Goal: Task Accomplishment & Management: Manage account settings

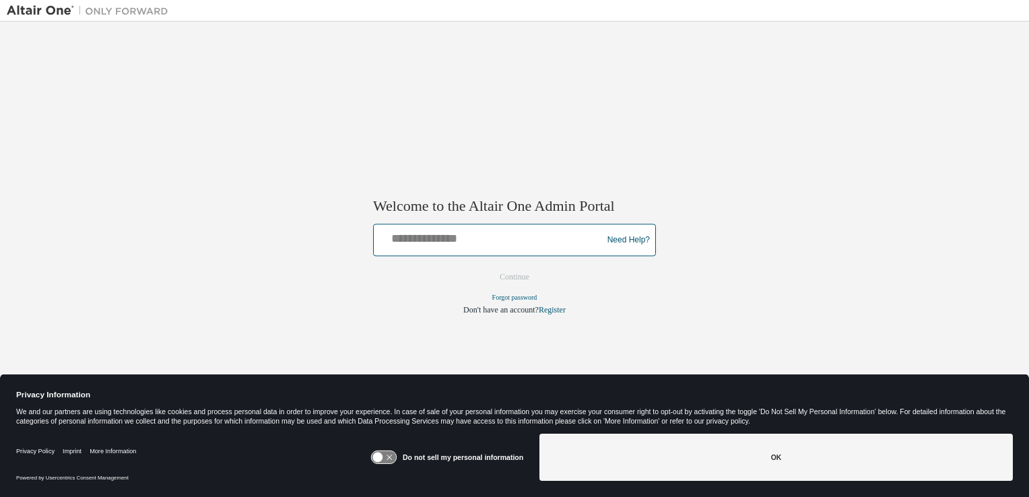
click at [531, 236] on input "text" at bounding box center [489, 238] width 221 height 20
type input "**********"
click at [485, 267] on button "Continue" at bounding box center [514, 277] width 58 height 20
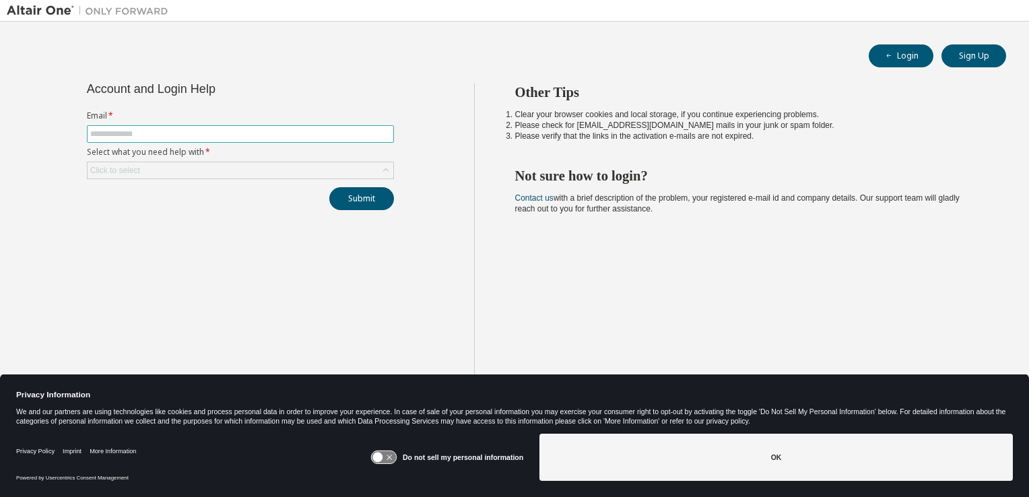
click at [312, 135] on input "text" at bounding box center [240, 134] width 300 height 11
type input "**********"
click at [338, 164] on div "Click to select" at bounding box center [241, 170] width 306 height 16
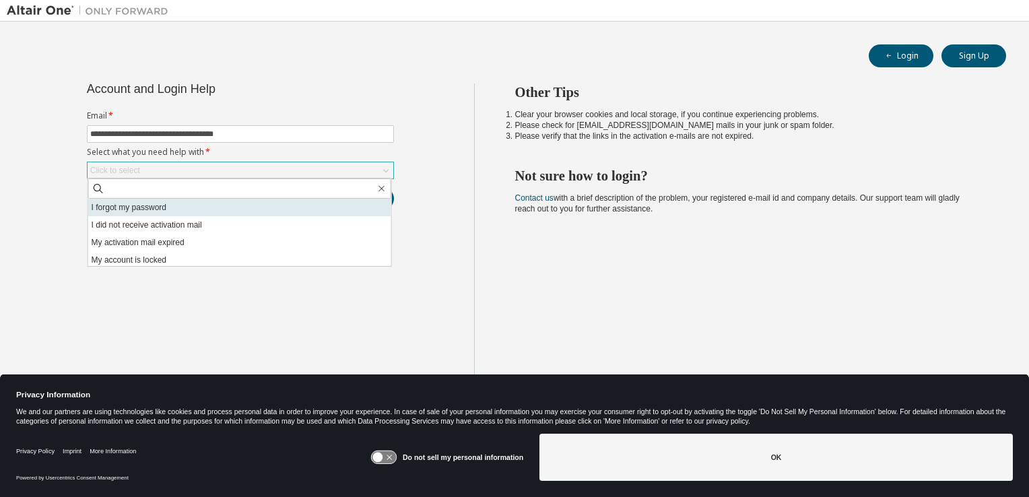
click at [298, 203] on li "I forgot my password" at bounding box center [239, 208] width 303 height 18
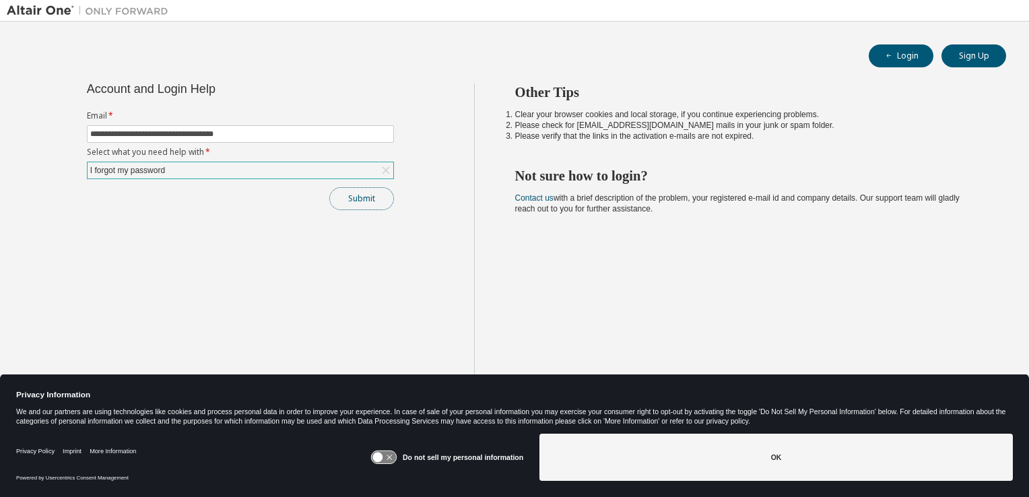
click at [369, 203] on button "Submit" at bounding box center [361, 198] width 65 height 23
click at [374, 195] on button "Submit" at bounding box center [361, 198] width 65 height 23
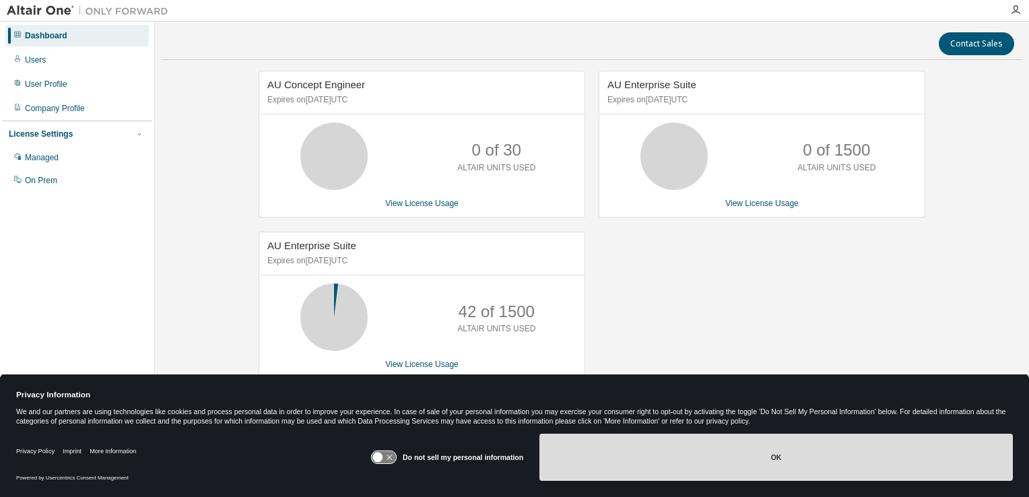
click at [689, 456] on button "OK" at bounding box center [775, 457] width 473 height 47
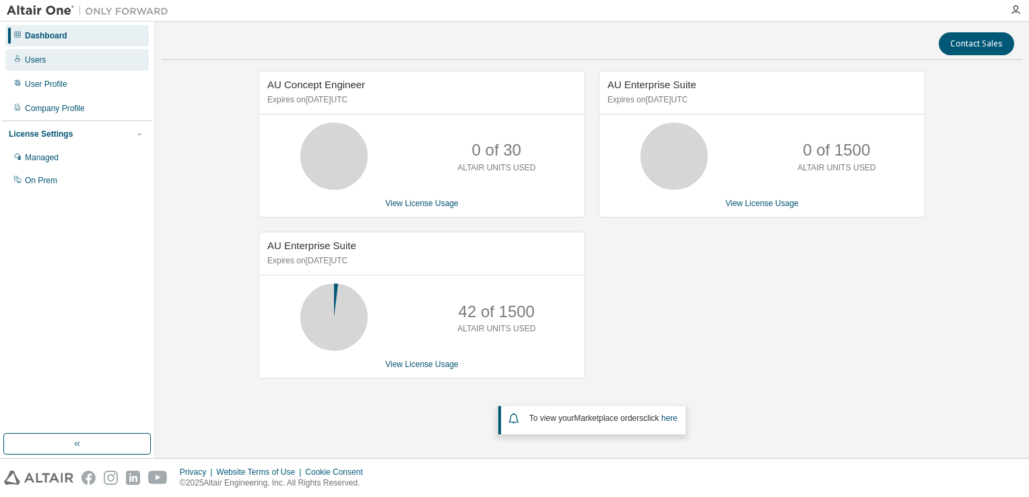
click at [31, 59] on div "Users" at bounding box center [35, 60] width 21 height 11
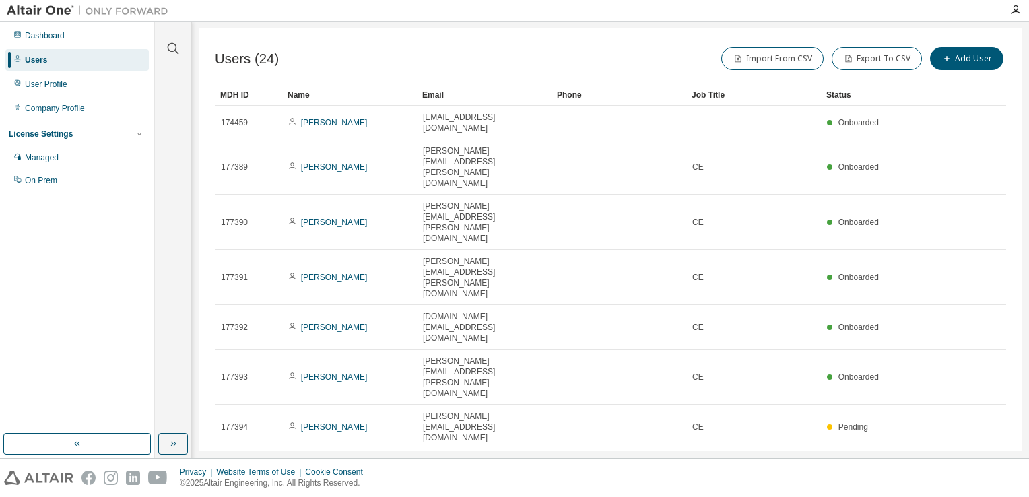
click at [727, 412] on div "Users (24) Import From CSV Export To CSV Add User Clear Load Save Save As Field…" at bounding box center [610, 239] width 823 height 423
click at [52, 154] on div "Managed" at bounding box center [42, 157] width 34 height 11
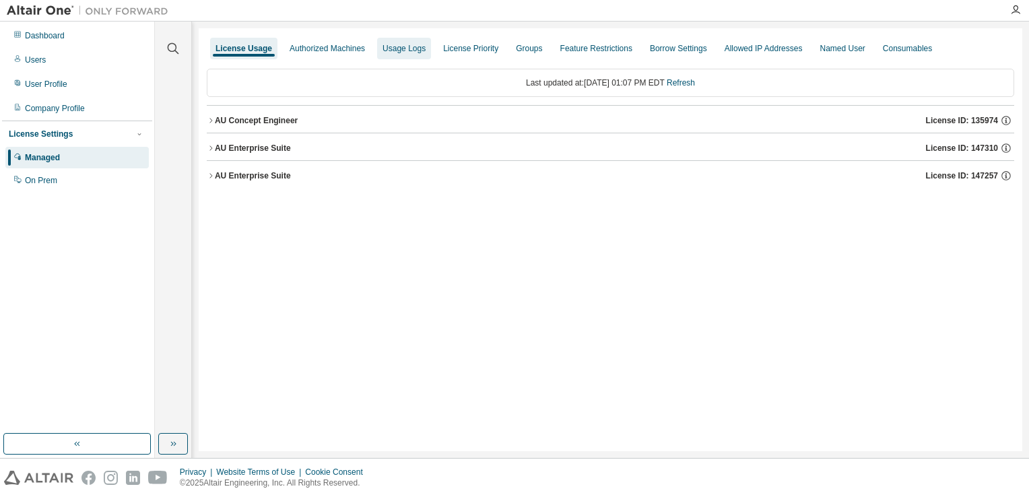
click at [414, 52] on div "Usage Logs" at bounding box center [403, 48] width 43 height 11
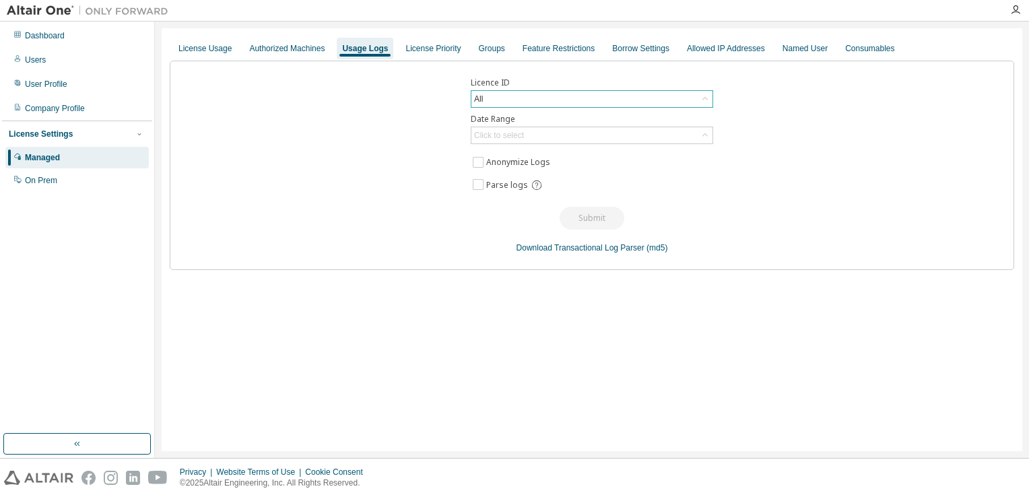
click at [647, 100] on div "All" at bounding box center [591, 99] width 241 height 16
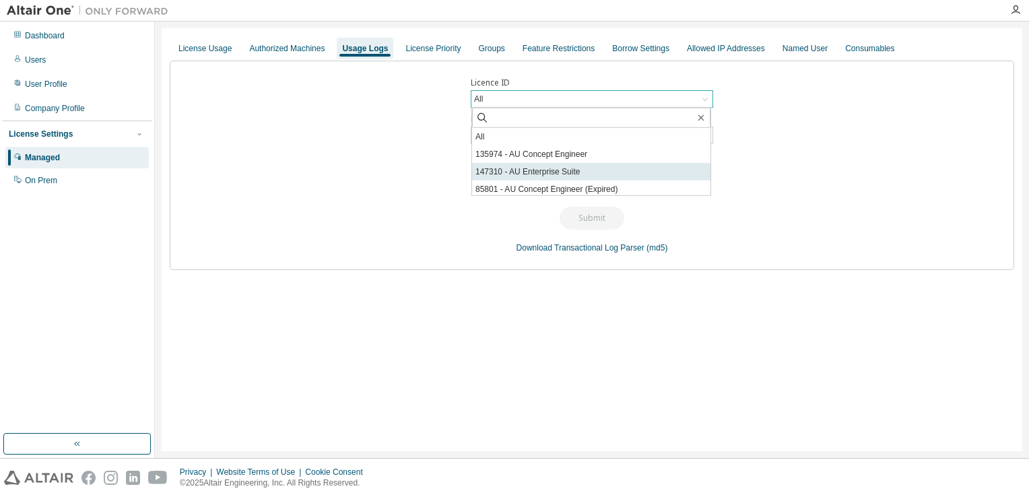
click at [605, 166] on li "147310 - AU Enterprise Suite" at bounding box center [591, 172] width 238 height 18
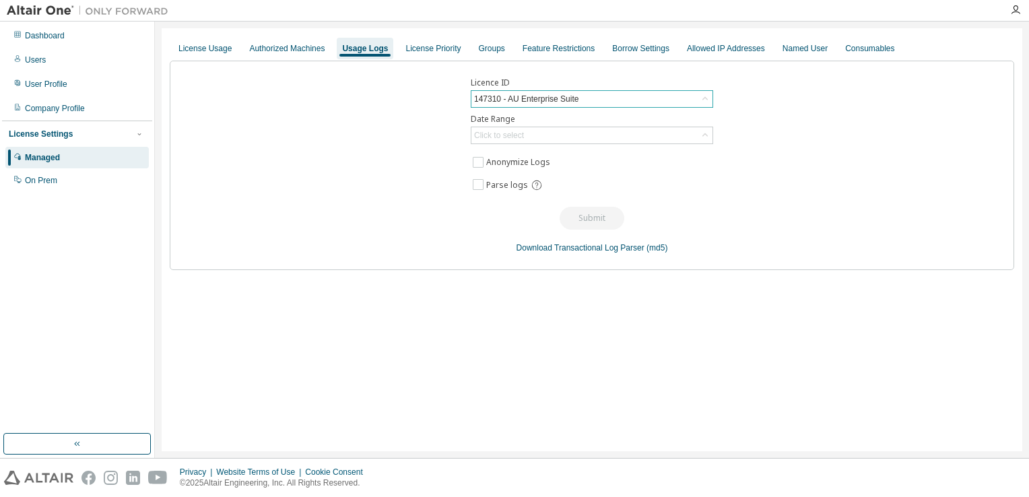
click at [672, 101] on div "147310 - AU Enterprise Suite" at bounding box center [591, 99] width 241 height 16
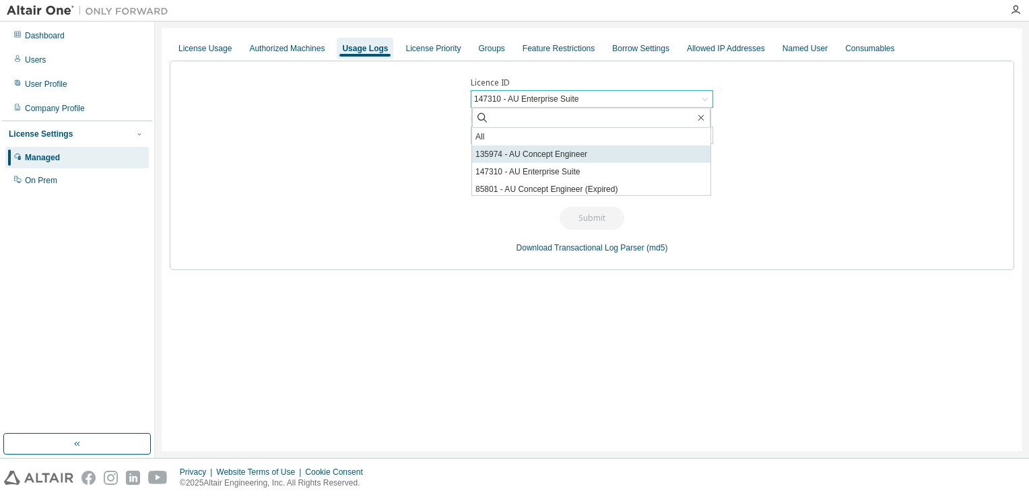
click at [631, 151] on li "135974 - AU Concept Engineer" at bounding box center [591, 154] width 238 height 18
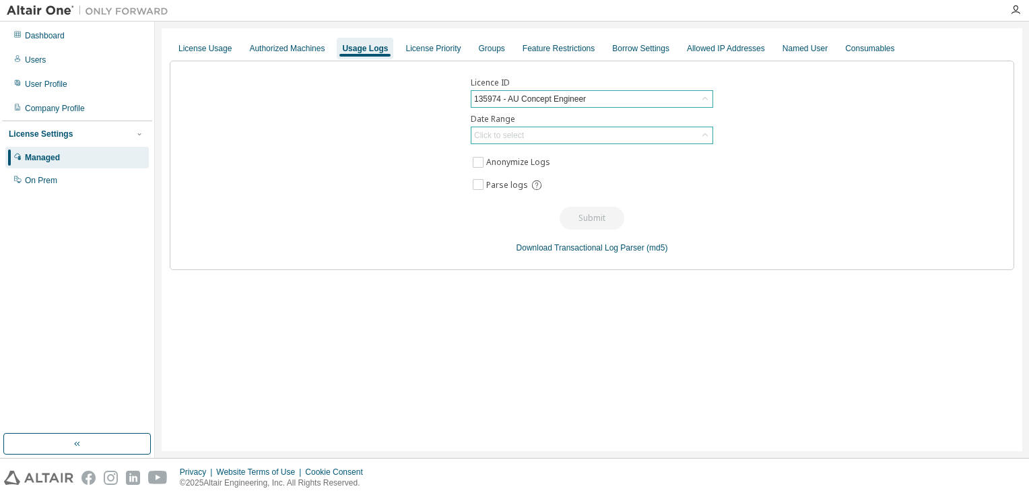
click at [552, 139] on div "Click to select" at bounding box center [591, 135] width 241 height 16
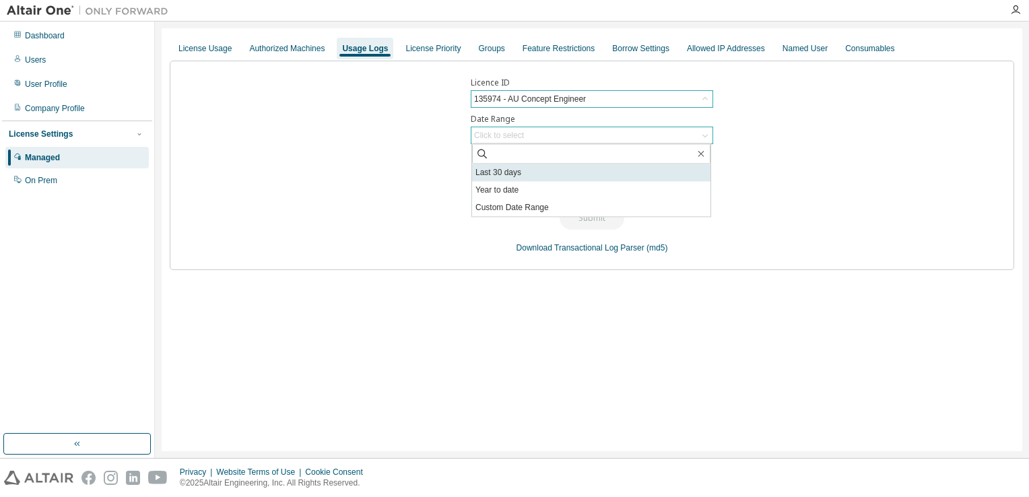
click at [541, 171] on li "Last 30 days" at bounding box center [591, 173] width 238 height 18
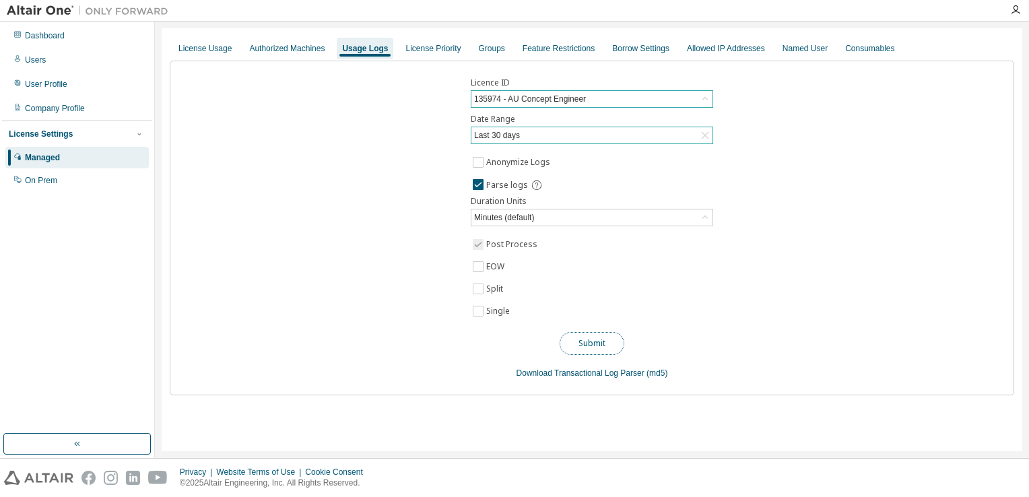
click at [606, 343] on button "Submit" at bounding box center [591, 343] width 65 height 23
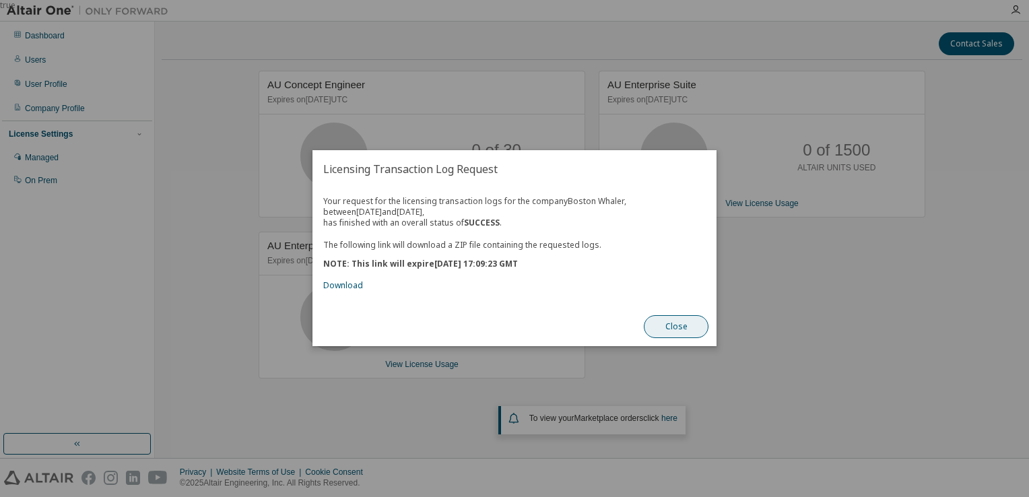
click at [681, 324] on button "Close" at bounding box center [676, 327] width 65 height 23
click at [337, 285] on link "Download" at bounding box center [343, 285] width 40 height 11
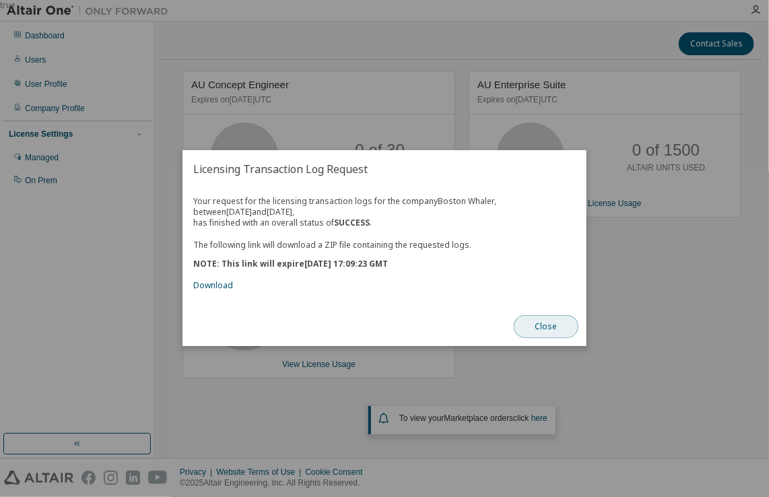
click at [541, 328] on button "Close" at bounding box center [546, 327] width 65 height 23
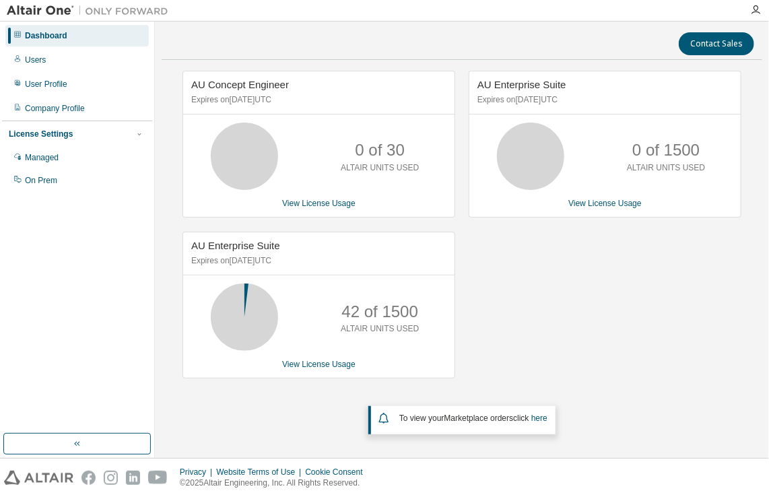
click at [99, 329] on div "Dashboard Users User Profile Company Profile License Settings Managed On Prem" at bounding box center [77, 228] width 150 height 408
click at [753, 7] on icon "button" at bounding box center [755, 10] width 11 height 11
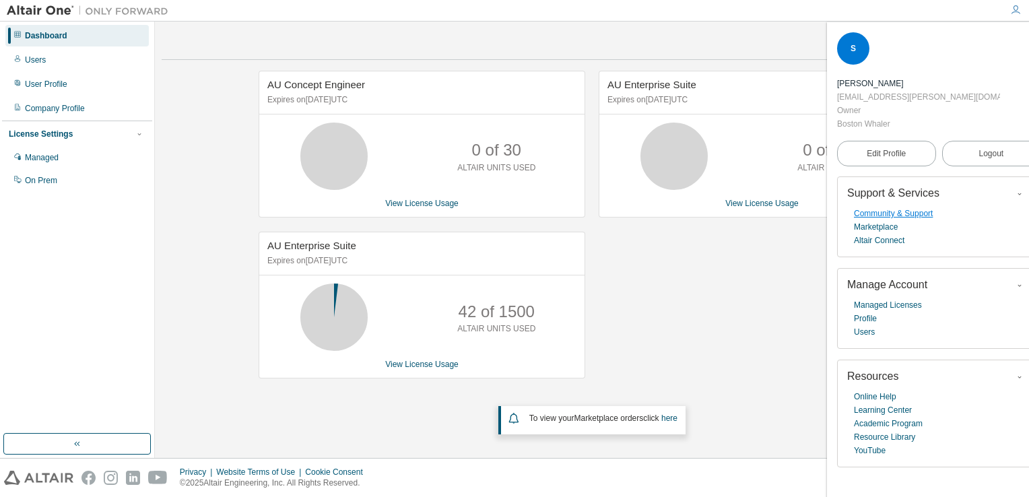
click at [895, 211] on link "Community & Support" at bounding box center [893, 213] width 79 height 13
click at [889, 228] on link "Marketplace" at bounding box center [876, 226] width 44 height 13
click at [48, 83] on div "User Profile" at bounding box center [46, 84] width 42 height 11
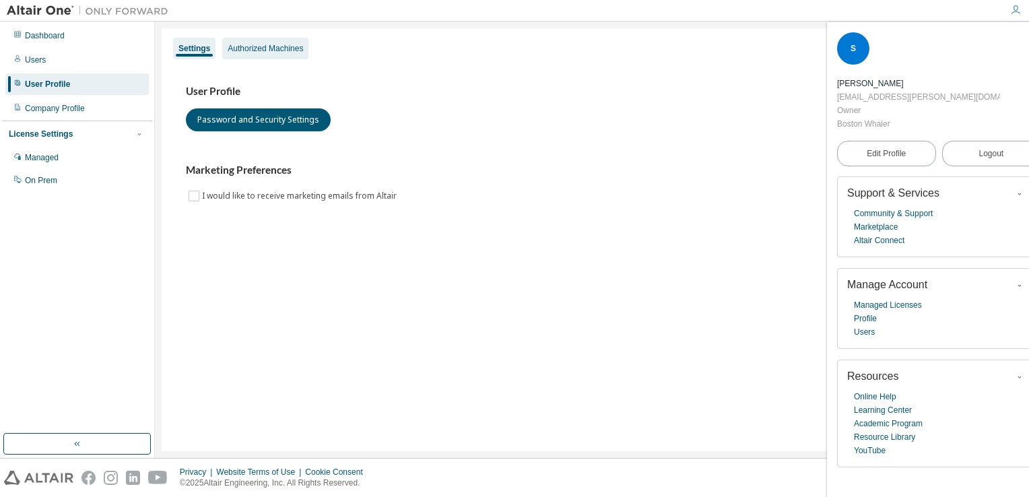
click at [289, 50] on div "Authorized Machines" at bounding box center [265, 48] width 75 height 11
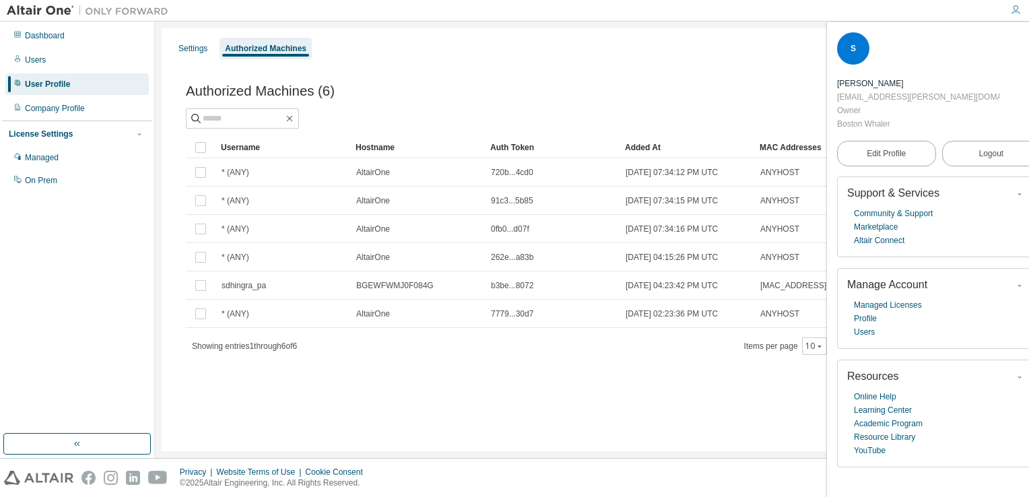
click at [1028, 44] on icon "button" at bounding box center [1032, 41] width 8 height 8
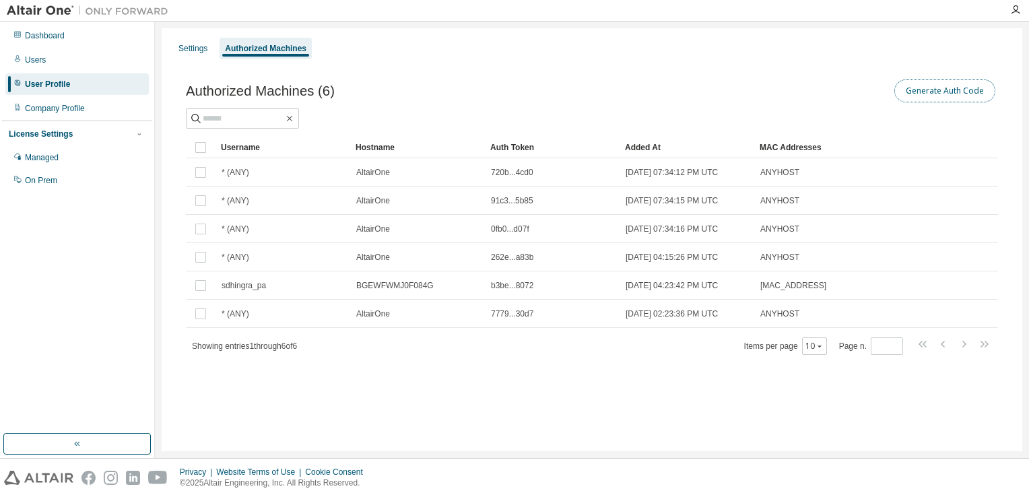
click at [949, 94] on button "Generate Auth Code" at bounding box center [944, 90] width 101 height 23
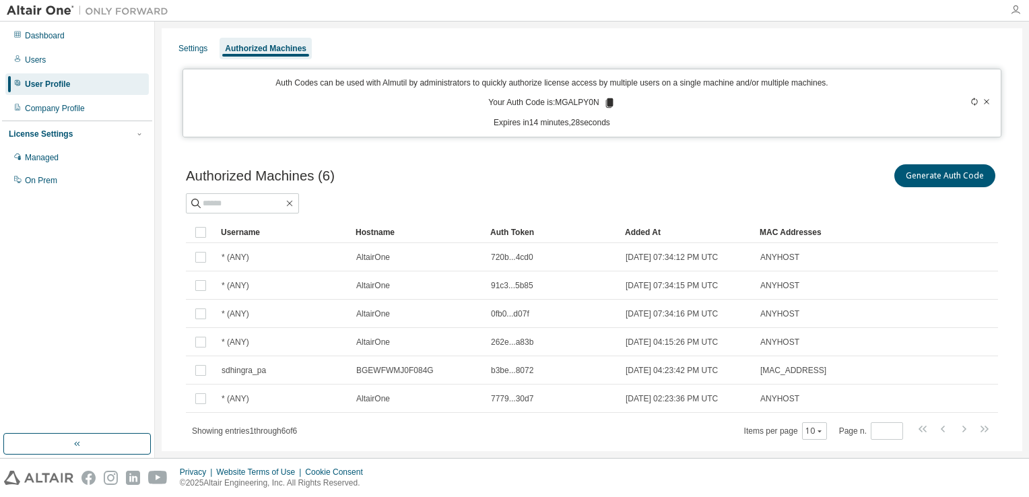
click at [1015, 9] on icon "button" at bounding box center [1015, 10] width 11 height 11
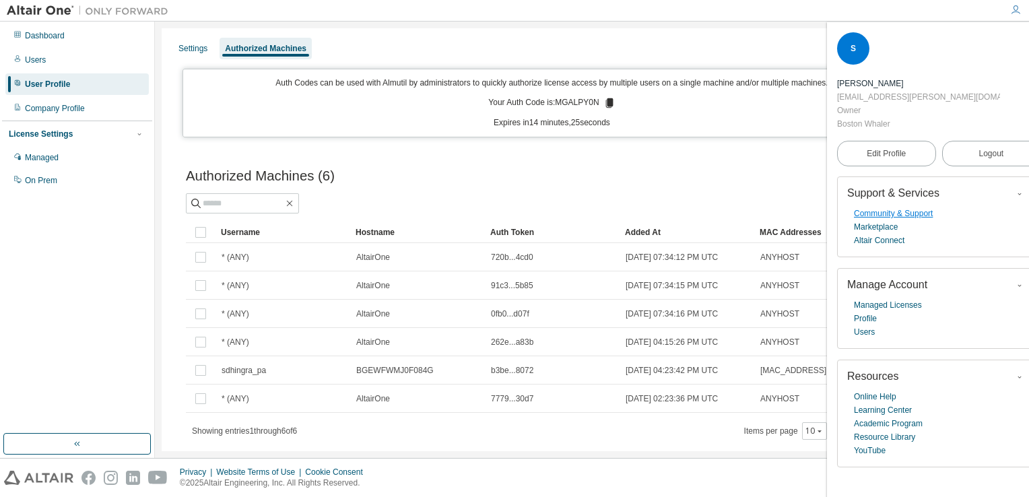
click at [903, 211] on link "Community & Support" at bounding box center [893, 213] width 79 height 13
